Goal: Task Accomplishment & Management: Use online tool/utility

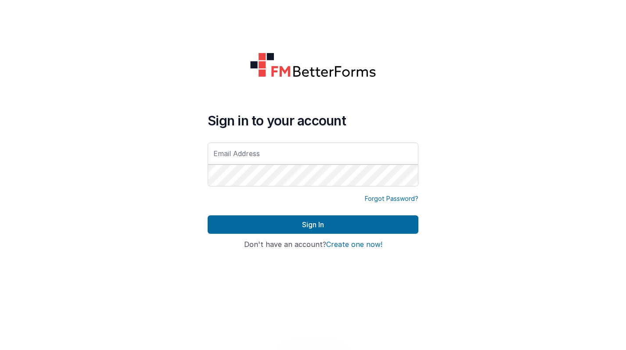
click at [309, 147] on input "text" at bounding box center [313, 154] width 211 height 22
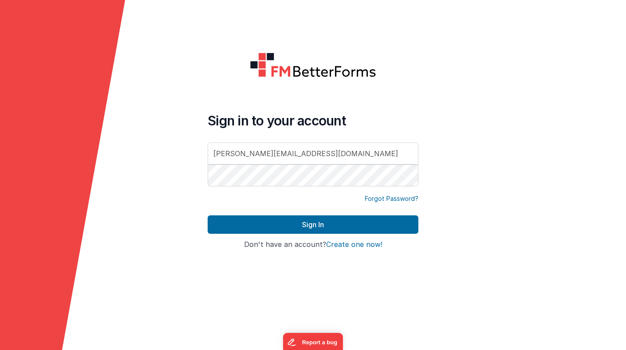
type input "[PERSON_NAME][EMAIL_ADDRESS][DOMAIN_NAME]"
click at [313, 225] on button "Sign In" at bounding box center [313, 224] width 211 height 18
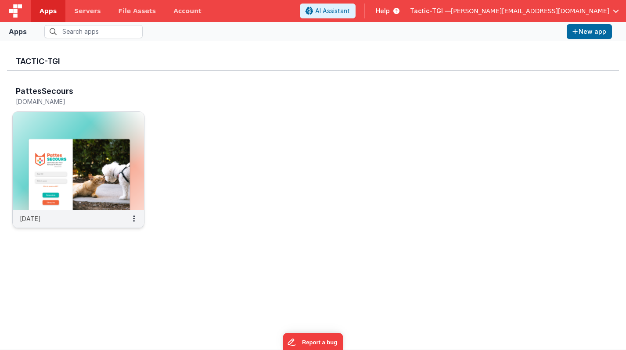
click at [73, 223] on div "[DATE]" at bounding box center [78, 219] width 131 height 18
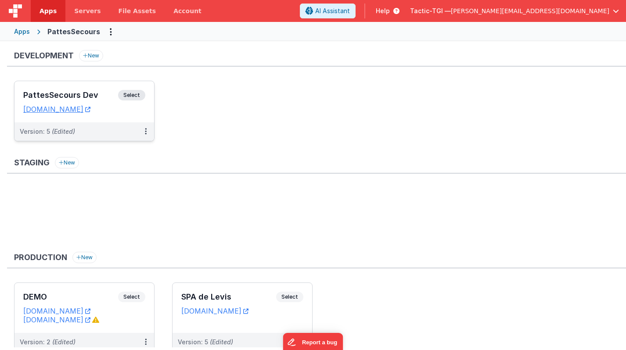
click at [103, 128] on div "Version: 5 (Edited)" at bounding box center [79, 131] width 118 height 9
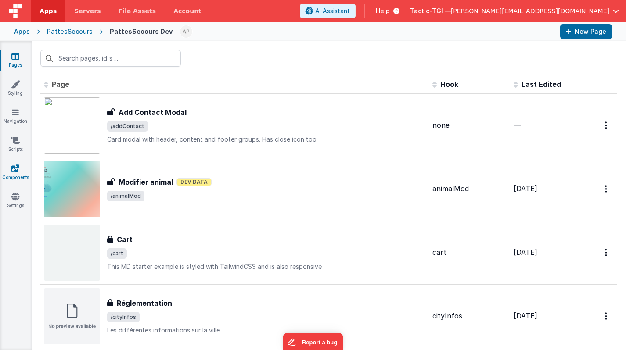
click at [24, 169] on link "Components" at bounding box center [16, 173] width 32 height 18
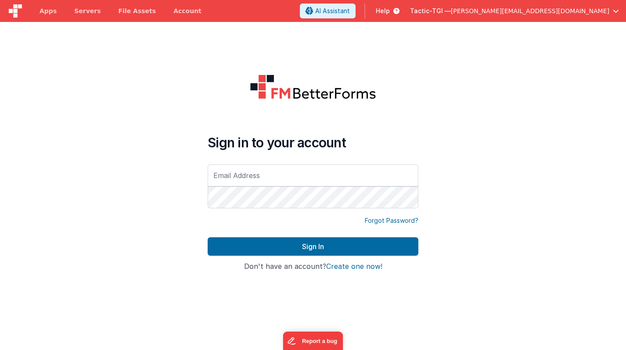
drag, startPoint x: 0, startPoint y: 0, endPoint x: 531, endPoint y: 215, distance: 572.4
click at [531, 215] on div at bounding box center [563, 197] width 125 height 350
click at [315, 187] on input "text" at bounding box center [313, 176] width 211 height 22
type input "[PERSON_NAME][EMAIL_ADDRESS][DOMAIN_NAME]"
click at [316, 256] on button "Sign In" at bounding box center [313, 246] width 211 height 18
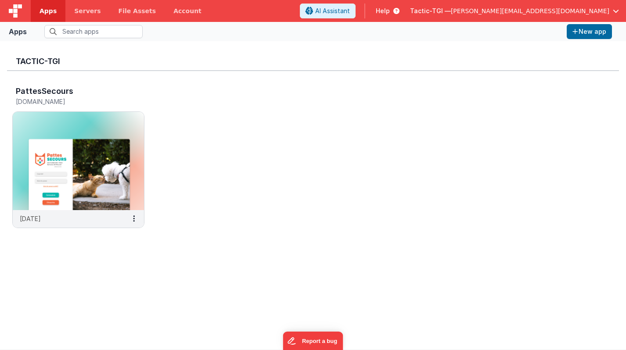
click at [41, 218] on p "[DATE]" at bounding box center [30, 218] width 21 height 9
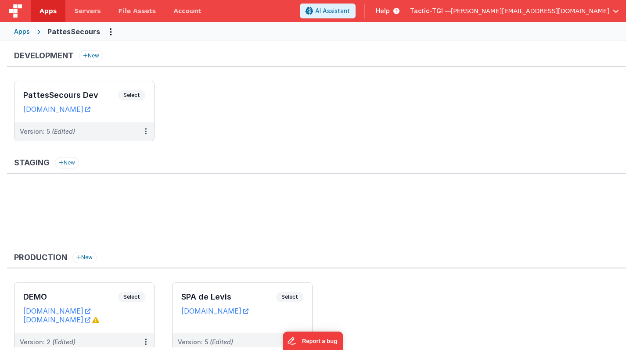
click at [68, 136] on div "Version: 5 (Edited)" at bounding box center [47, 131] width 55 height 9
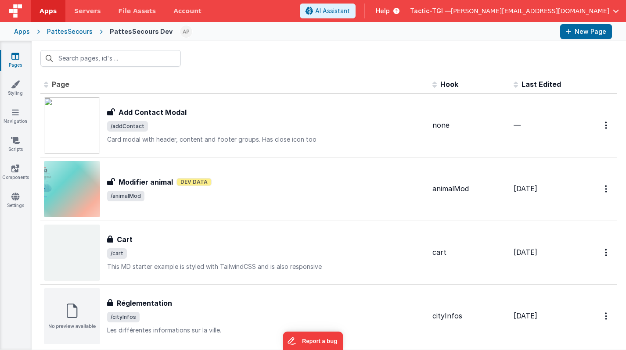
click at [15, 175] on link "Components" at bounding box center [16, 173] width 32 height 18
